Goal: Task Accomplishment & Management: Manage account settings

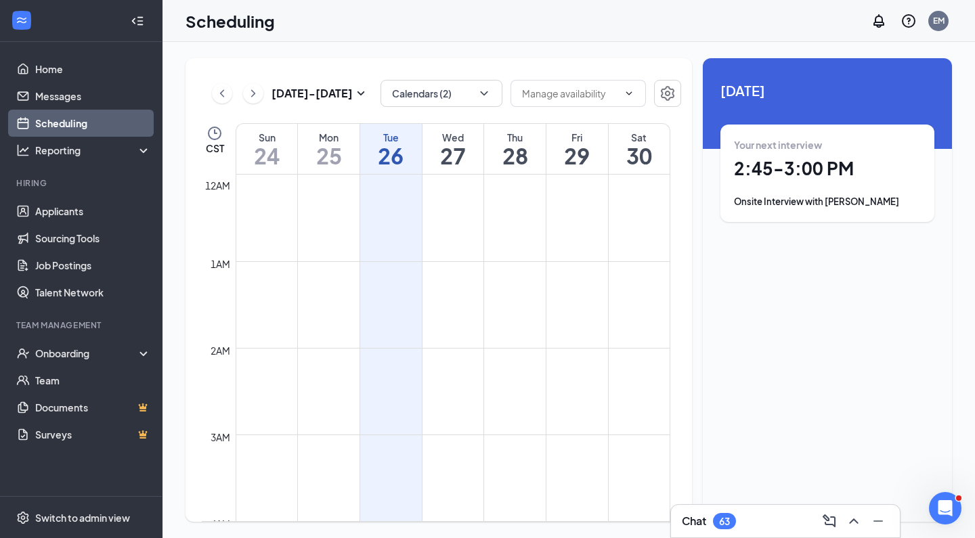
scroll to position [665, 0]
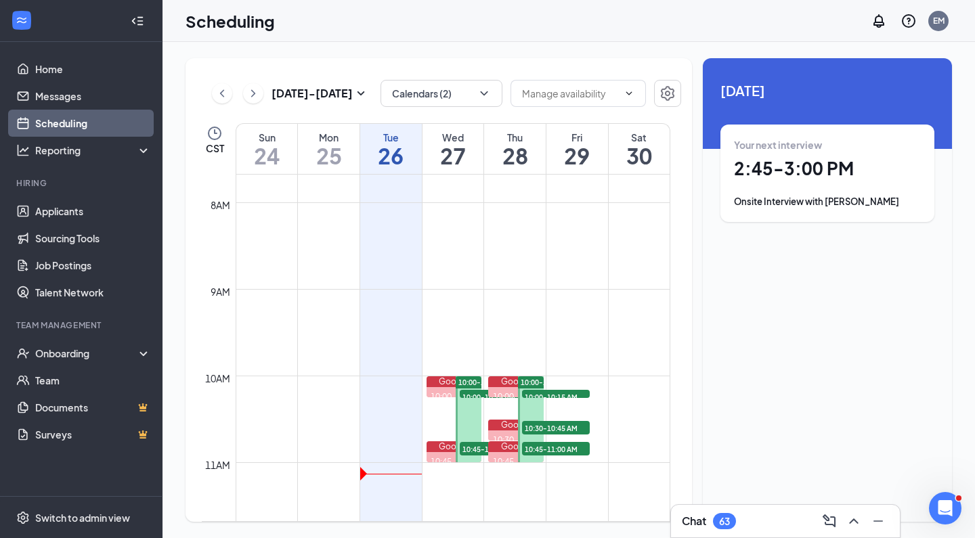
click at [470, 393] on span "10:00-10:15 AM" at bounding box center [494, 397] width 68 height 14
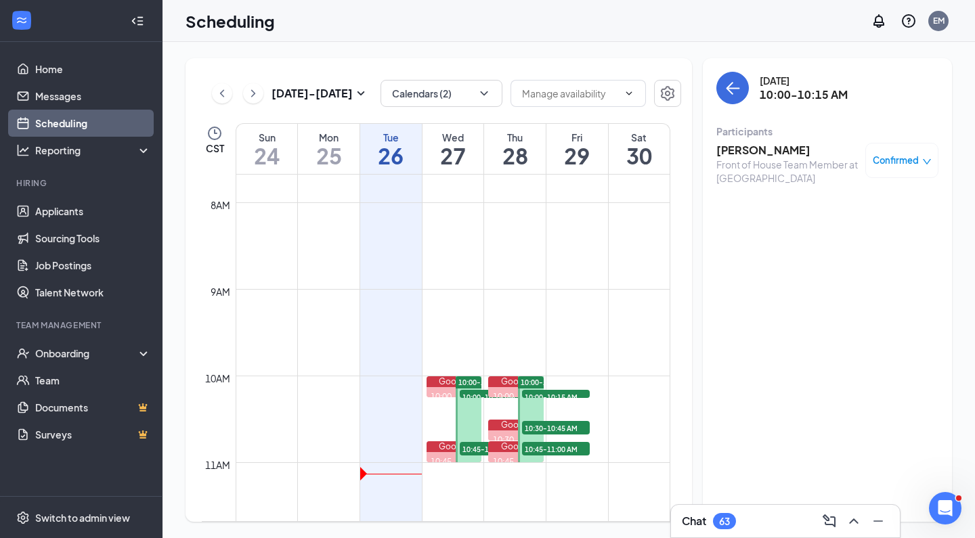
click at [467, 449] on span "10:45-11:00 AM" at bounding box center [494, 449] width 68 height 14
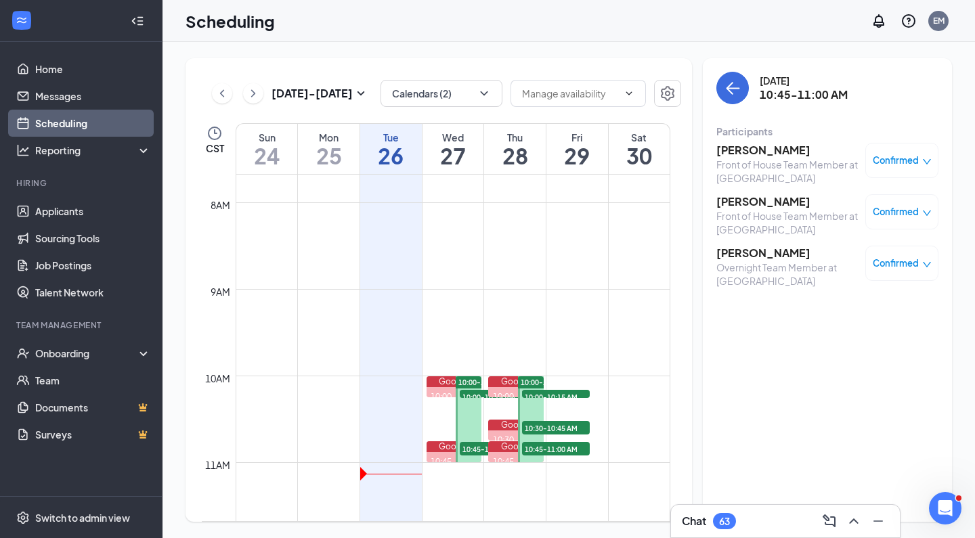
click at [545, 393] on span "10:00-10:15 AM" at bounding box center [556, 397] width 68 height 14
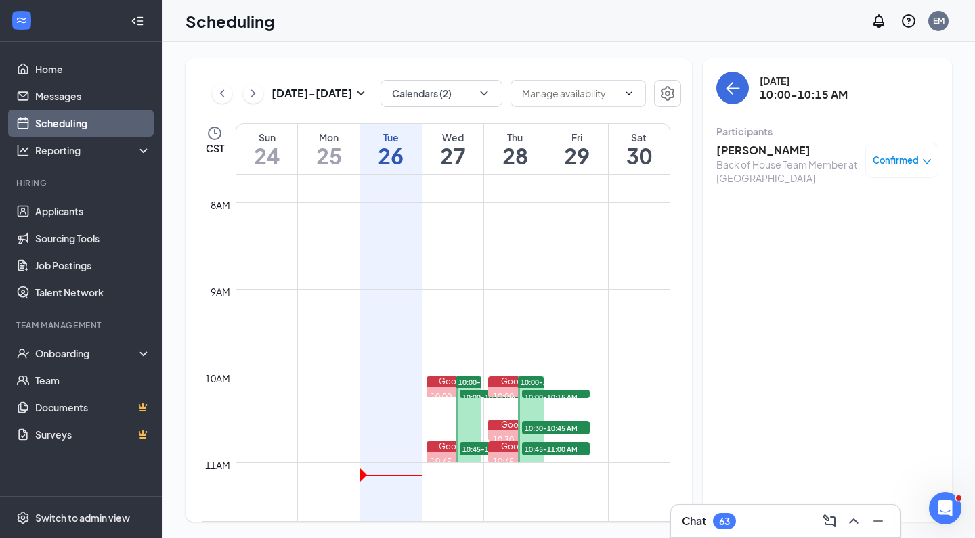
click at [539, 421] on span "10:30-10:45 AM" at bounding box center [556, 428] width 68 height 14
click at [539, 447] on span "10:45-11:00 AM" at bounding box center [556, 449] width 68 height 14
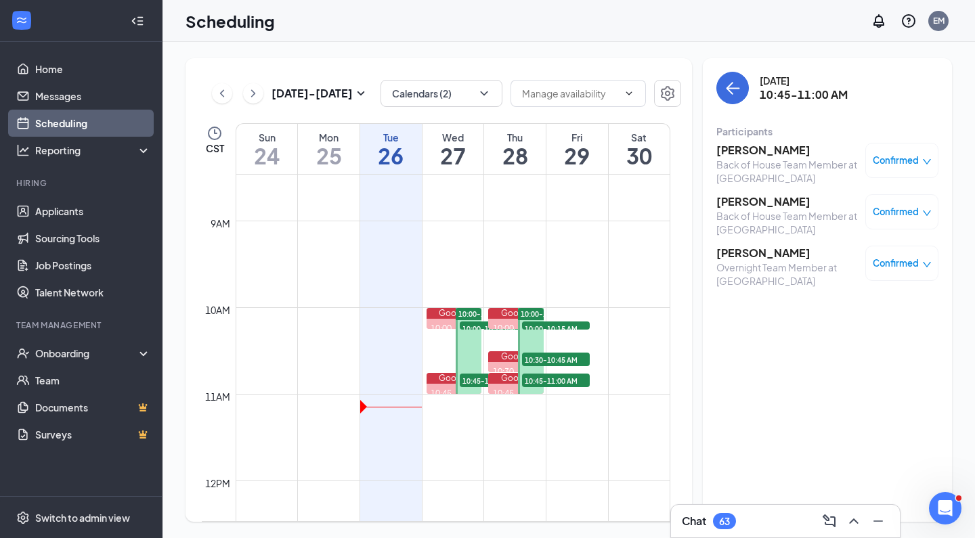
scroll to position [674, 0]
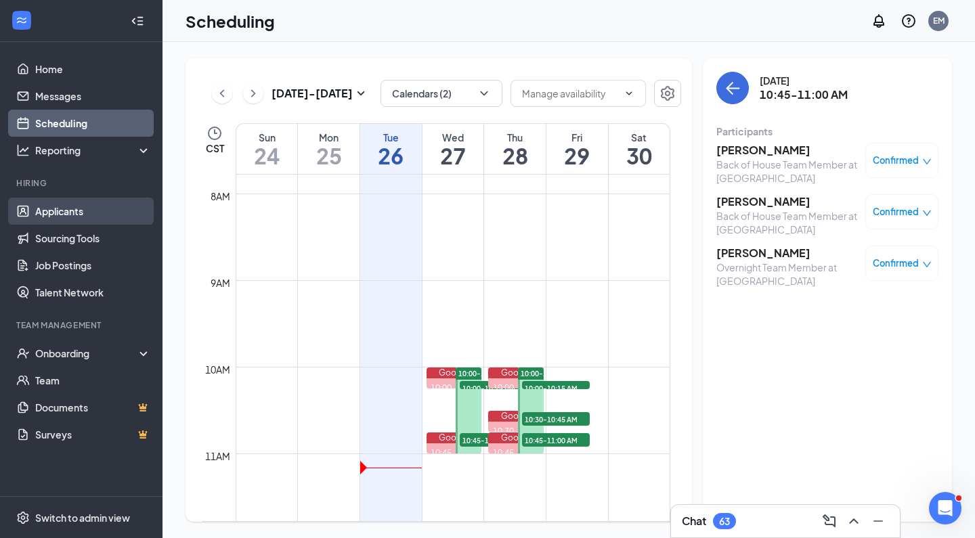
click at [78, 206] on link "Applicants" at bounding box center [93, 211] width 116 height 27
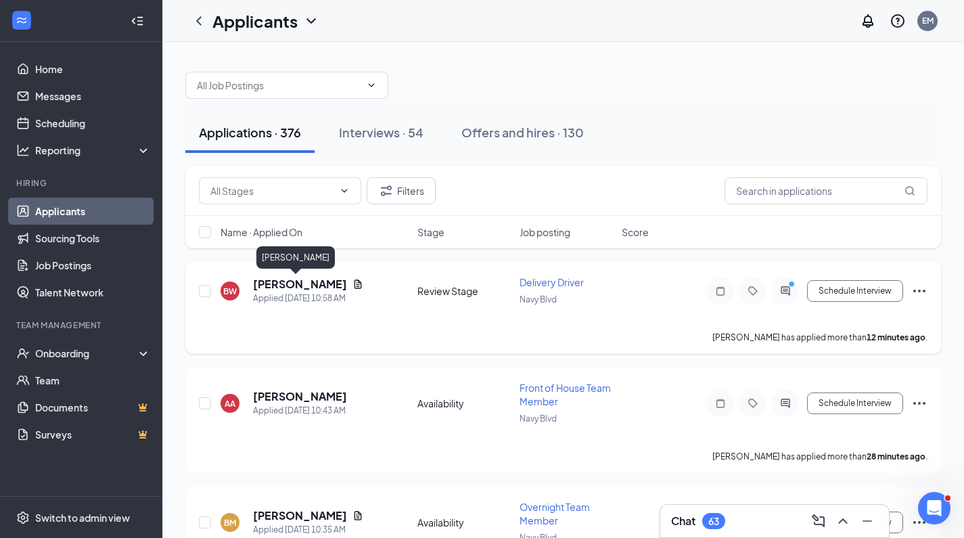
click at [275, 287] on h5 "[PERSON_NAME]" at bounding box center [300, 284] width 94 height 15
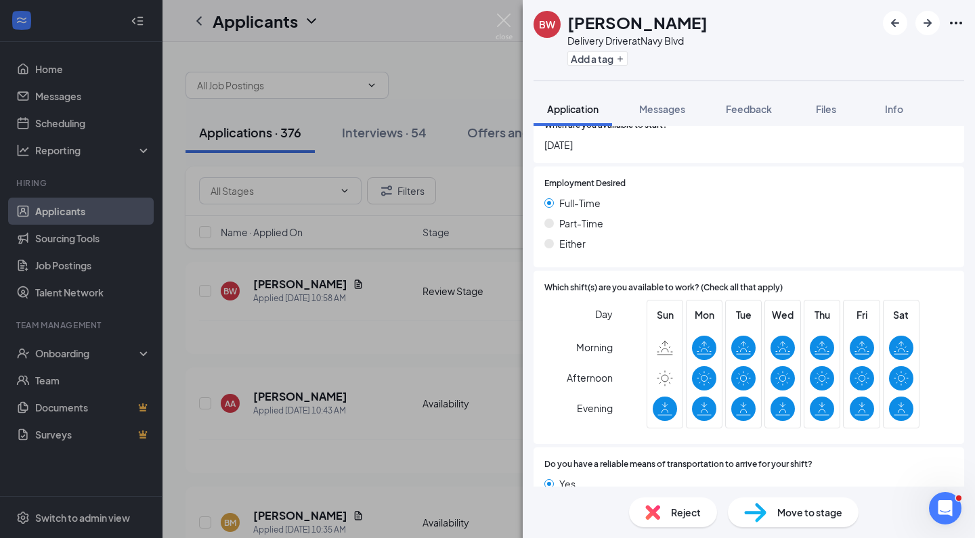
scroll to position [966, 0]
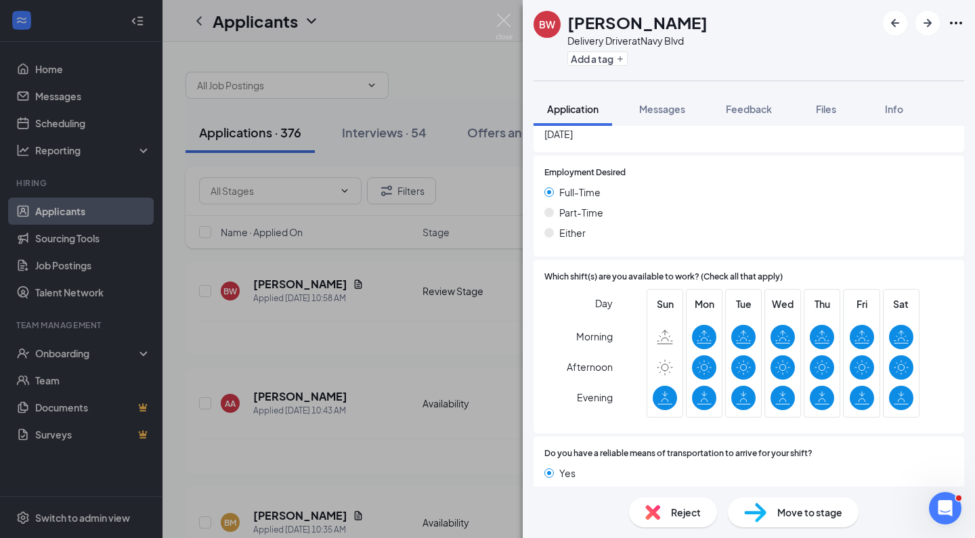
click at [782, 517] on span "Move to stage" at bounding box center [809, 512] width 65 height 15
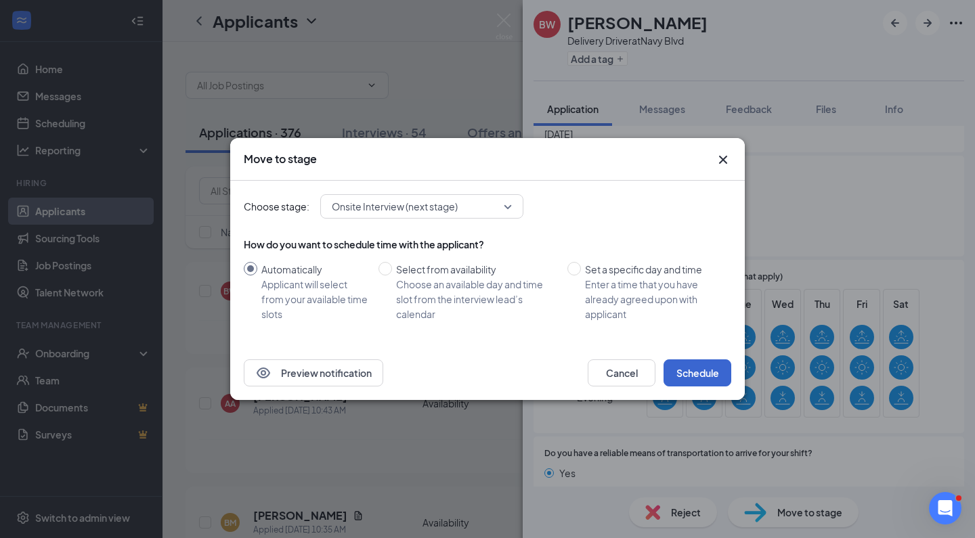
click at [692, 366] on button "Schedule" at bounding box center [697, 372] width 68 height 27
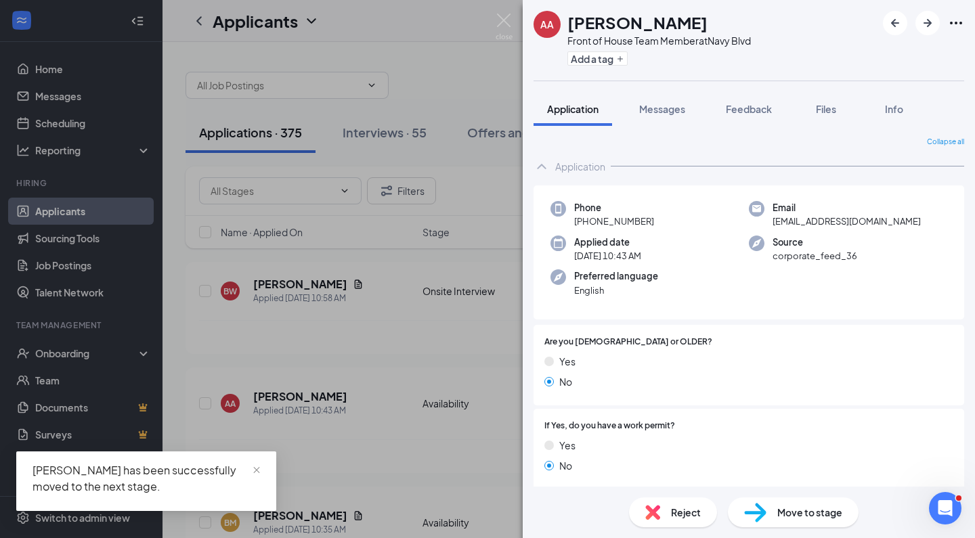
click at [512, 28] on div "AA [PERSON_NAME] Front of House Team Member at Navy Blvd Add a tag Application …" at bounding box center [487, 269] width 975 height 538
